Goal: Task Accomplishment & Management: Use online tool/utility

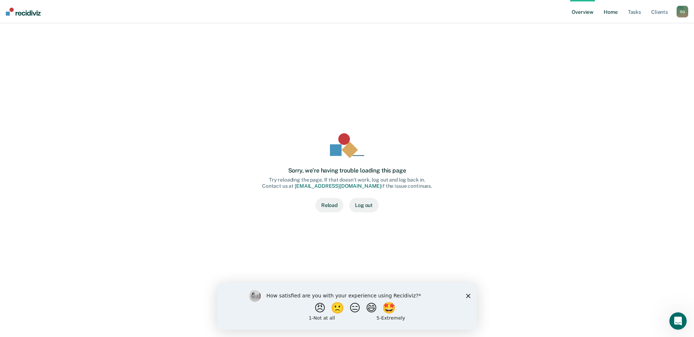
click at [609, 12] on link "Home" at bounding box center [610, 11] width 17 height 23
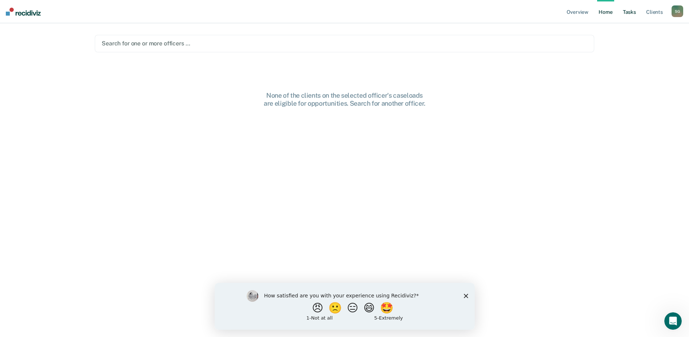
click at [626, 11] on link "Tasks" at bounding box center [629, 11] width 16 height 23
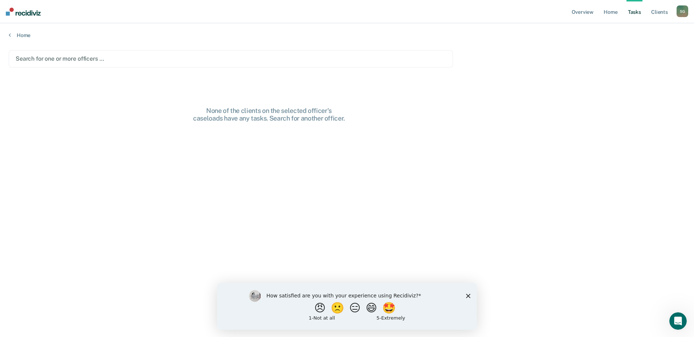
click at [82, 54] on div "Search for one or more officers …" at bounding box center [231, 58] width 444 height 17
click at [661, 13] on link "Client s" at bounding box center [660, 11] width 20 height 23
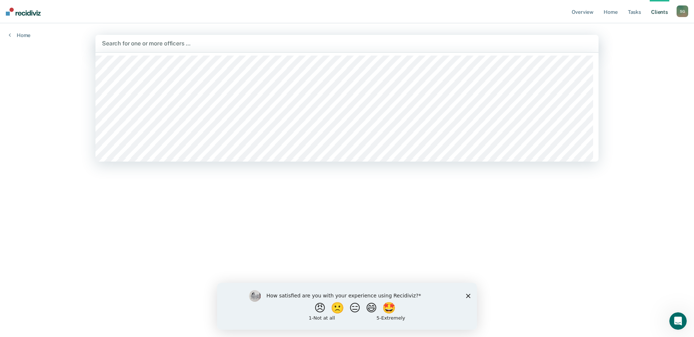
click at [450, 45] on div at bounding box center [347, 43] width 490 height 8
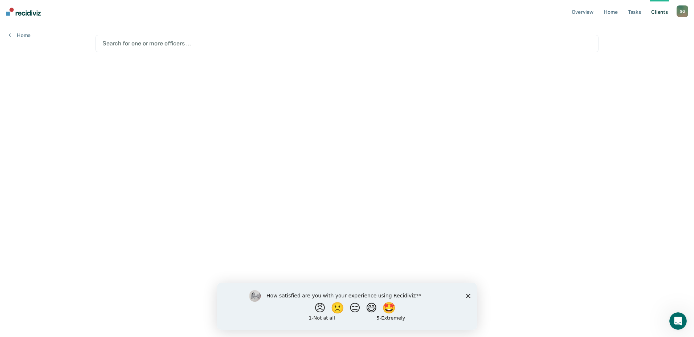
click at [166, 43] on div at bounding box center [347, 43] width 490 height 8
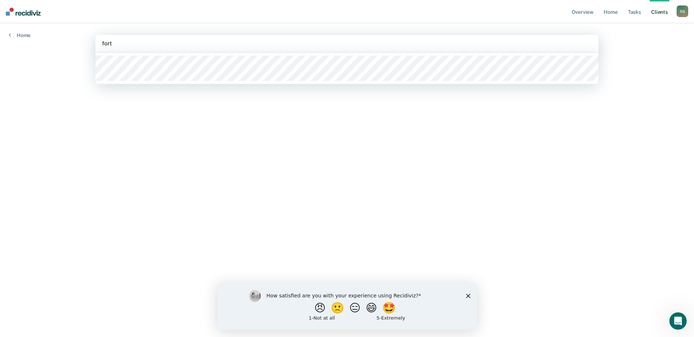
type input "fortu"
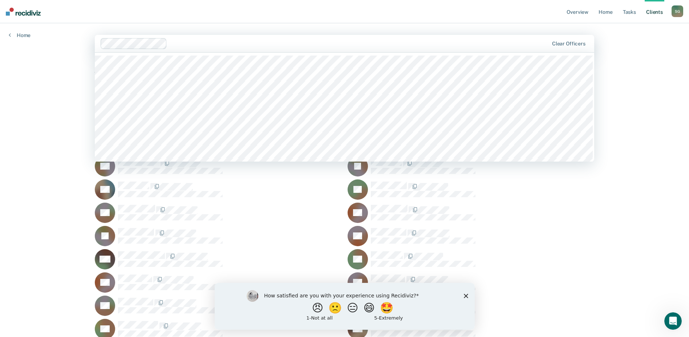
click at [239, 42] on div at bounding box center [359, 43] width 378 height 8
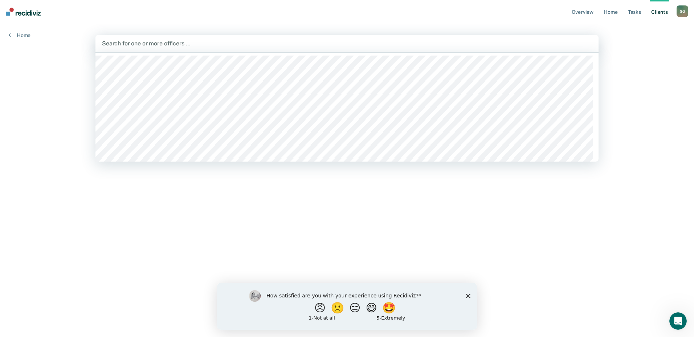
click at [189, 39] on div "Search for one or more officers …" at bounding box center [347, 43] width 492 height 10
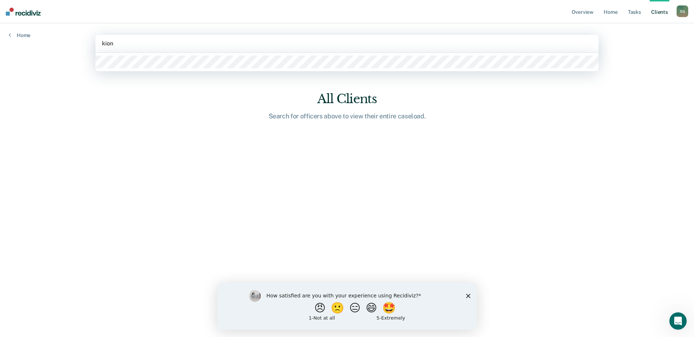
type input "kiona"
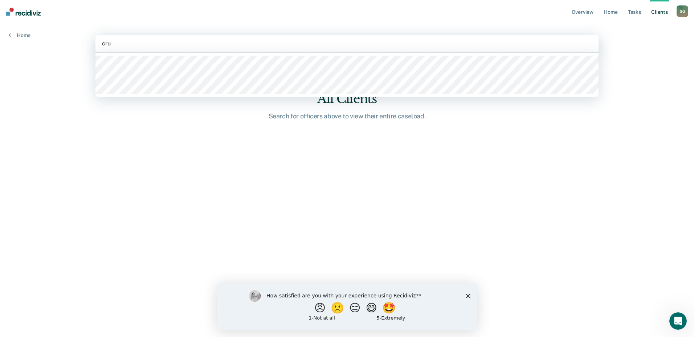
type input "[PERSON_NAME]"
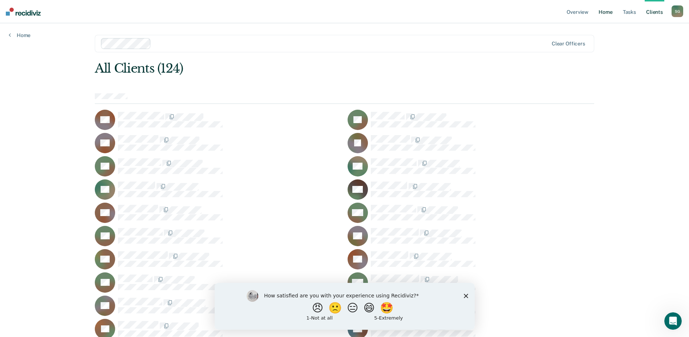
click at [606, 13] on link "Home" at bounding box center [605, 11] width 17 height 23
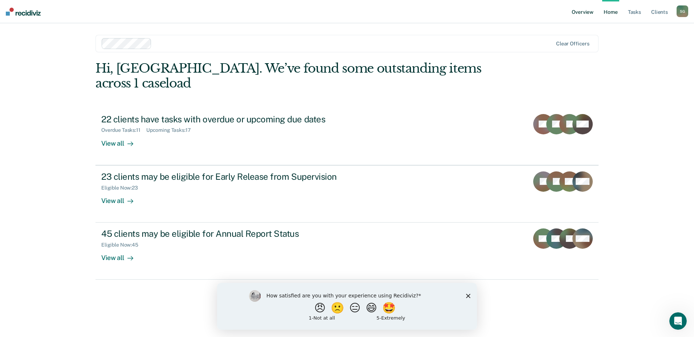
click at [586, 13] on link "Overview" at bounding box center [582, 11] width 25 height 23
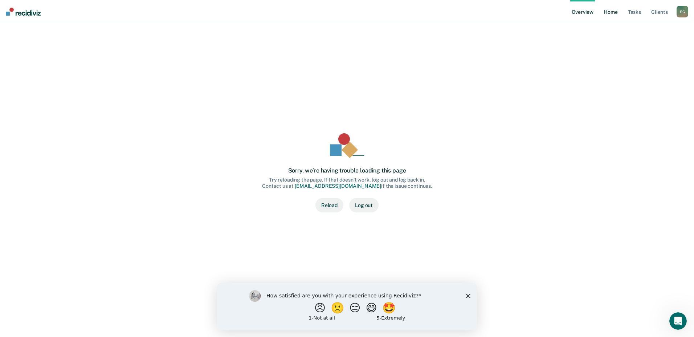
click at [618, 16] on link "Home" at bounding box center [610, 11] width 17 height 23
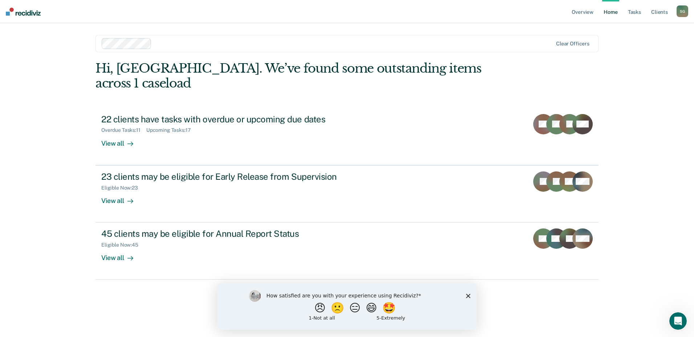
click at [11, 16] on nav "Overview Home Tasks Client s [PERSON_NAME] S G Profile How it works Log Out" at bounding box center [347, 11] width 694 height 23
click at [679, 323] on icon "Open Intercom Messenger" at bounding box center [677, 320] width 12 height 12
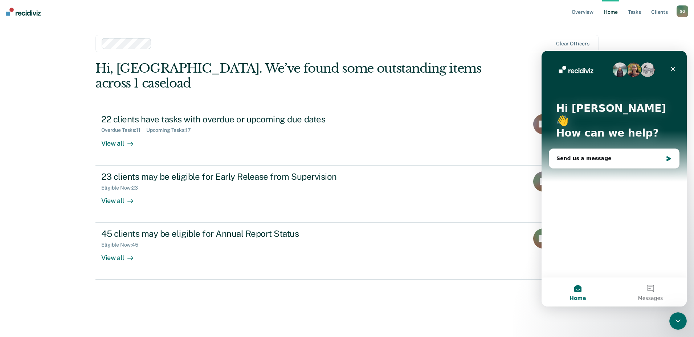
click at [164, 276] on div "Hi, [GEOGRAPHIC_DATA]. We’ve found some outstanding items across 1 caseload 22 …" at bounding box center [347, 189] width 503 height 256
click at [281, 25] on main "Clear officers Hi, [PERSON_NAME]. We’ve found some outstanding items across 1 c…" at bounding box center [347, 171] width 521 height 296
click at [674, 67] on icon "Close" at bounding box center [673, 69] width 6 height 6
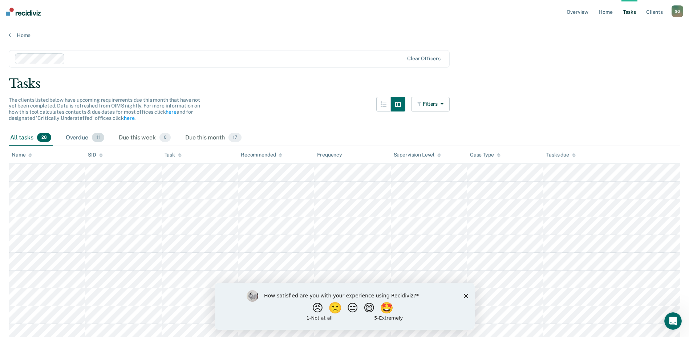
click at [100, 138] on span "11" at bounding box center [98, 137] width 12 height 9
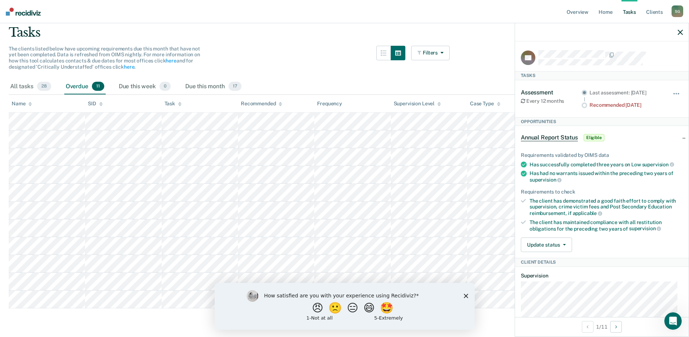
scroll to position [52, 0]
click at [123, 316] on main "Clear officers Tasks The clients listed below have upcoming requirements due th…" at bounding box center [344, 161] width 689 height 348
click at [21, 92] on div "All tasks 28" at bounding box center [31, 86] width 44 height 16
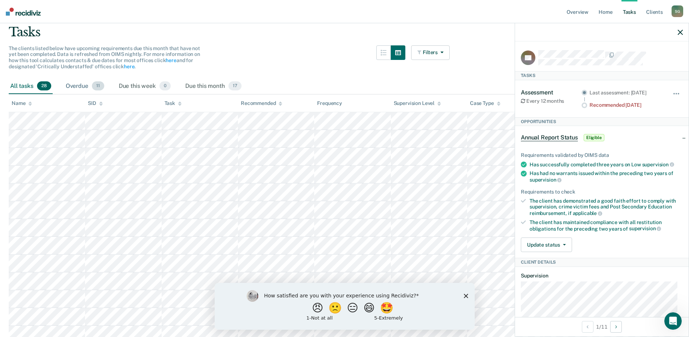
click at [97, 87] on span "11" at bounding box center [98, 85] width 12 height 9
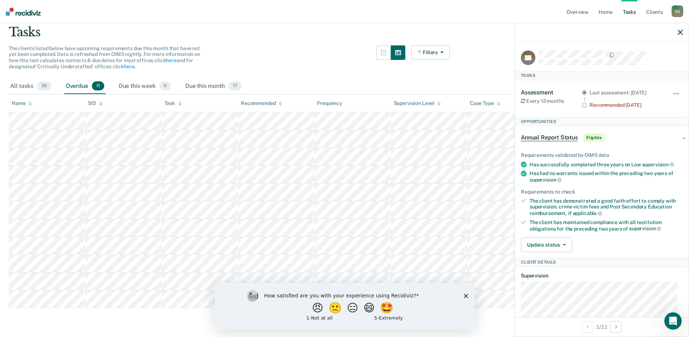
click at [11, 13] on img at bounding box center [23, 12] width 35 height 8
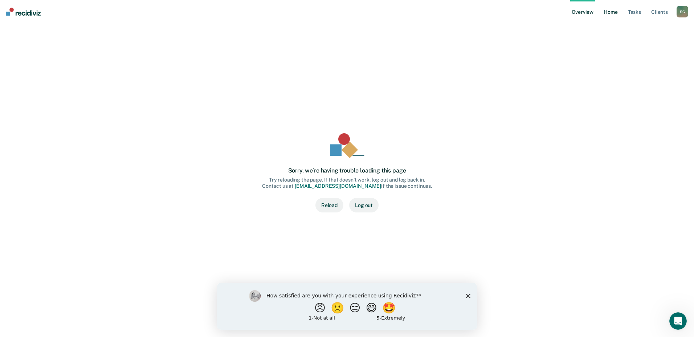
click at [606, 8] on link "Home" at bounding box center [610, 11] width 17 height 23
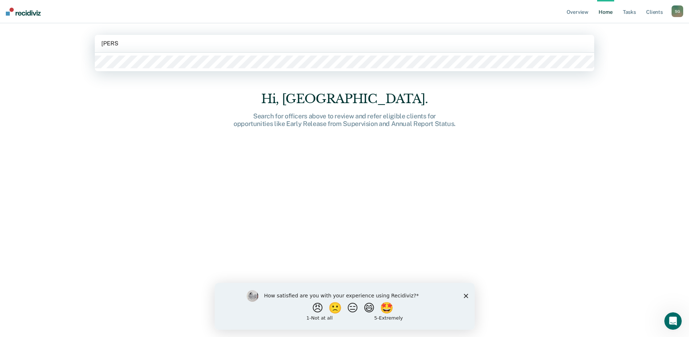
type input "fortune"
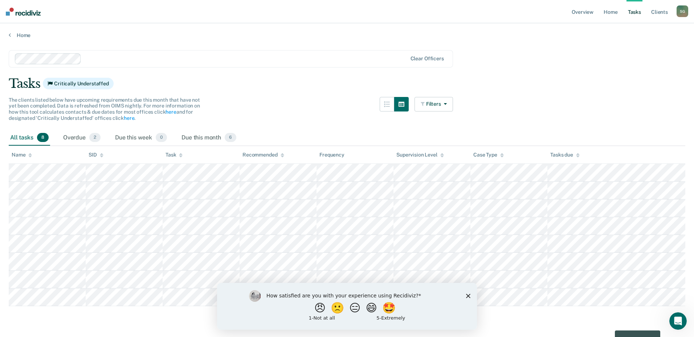
click at [110, 162] on th "SID" at bounding box center [124, 155] width 77 height 18
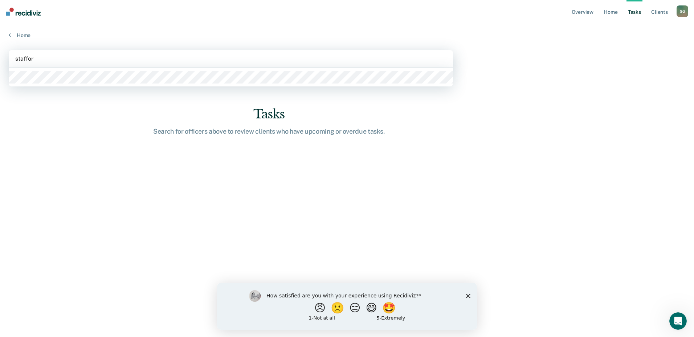
type input "[PERSON_NAME]"
